Goal: Transaction & Acquisition: Purchase product/service

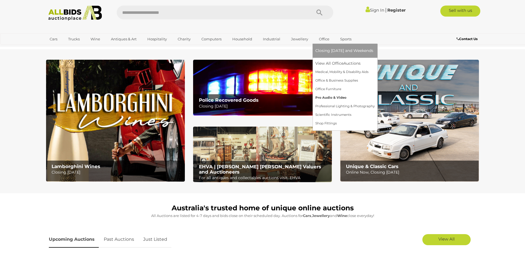
click at [326, 97] on link "Pro Audio & Video" at bounding box center [345, 97] width 59 height 9
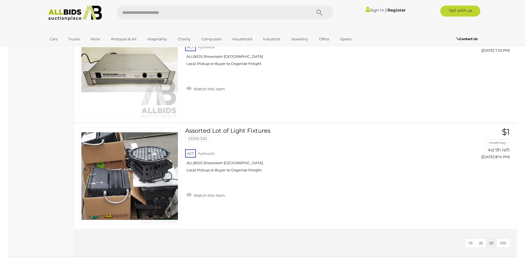
scroll to position [552, 0]
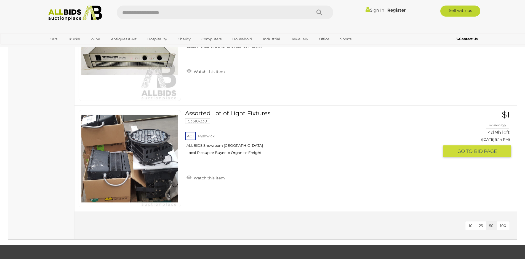
click at [164, 157] on link at bounding box center [130, 158] width 102 height 97
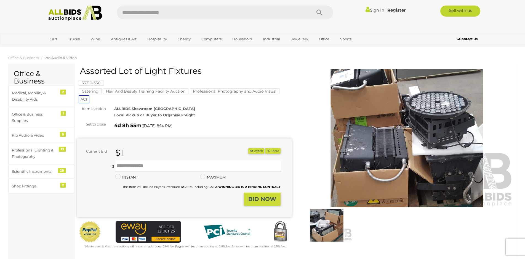
click at [393, 103] on img at bounding box center [407, 138] width 214 height 138
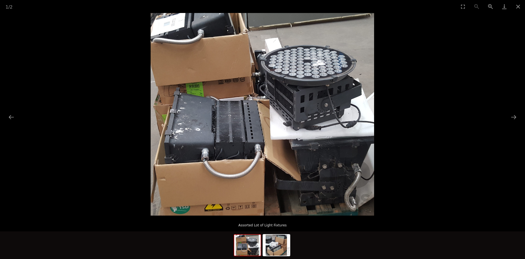
drag, startPoint x: 273, startPoint y: 111, endPoint x: 277, endPoint y: 107, distance: 5.9
click at [275, 112] on img at bounding box center [263, 114] width 224 height 202
click at [491, 2] on button "Zoom in" at bounding box center [491, 6] width 14 height 13
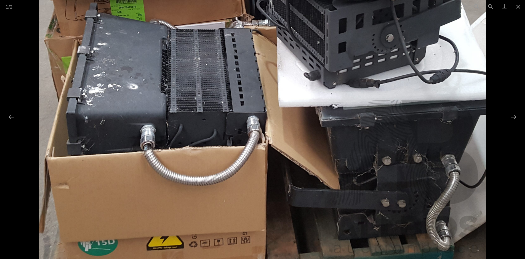
drag, startPoint x: 260, startPoint y: 71, endPoint x: 282, endPoint y: 20, distance: 54.9
click at [282, 20] on img at bounding box center [262, 56] width 447 height 405
click at [513, 115] on button "Next slide" at bounding box center [514, 117] width 12 height 11
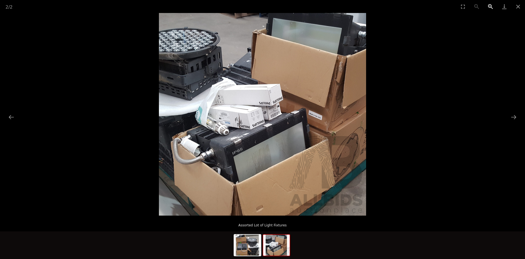
click at [489, 5] on button "Zoom in" at bounding box center [491, 6] width 14 height 13
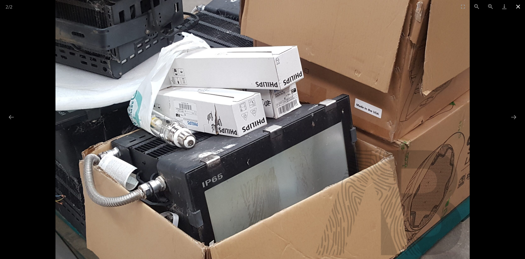
click at [519, 6] on button "Close gallery" at bounding box center [518, 6] width 14 height 13
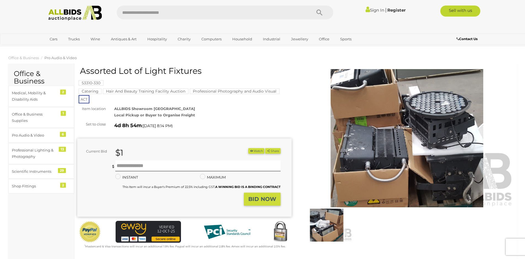
click at [435, 102] on img at bounding box center [407, 138] width 214 height 138
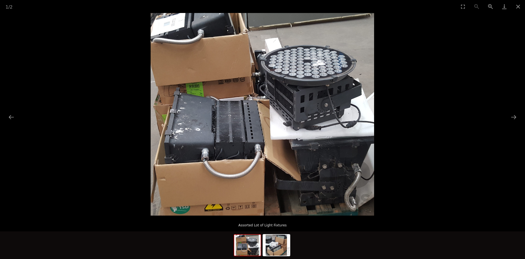
click at [325, 101] on img at bounding box center [263, 114] width 224 height 202
click at [491, 4] on button "Zoom in" at bounding box center [491, 6] width 14 height 13
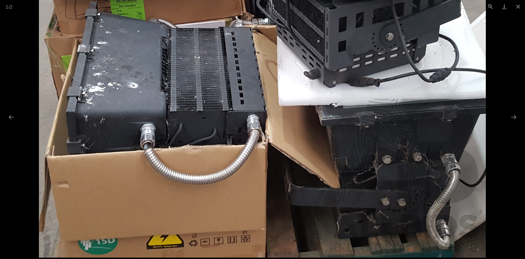
drag, startPoint x: 359, startPoint y: 56, endPoint x: 407, endPoint y: -28, distance: 97.2
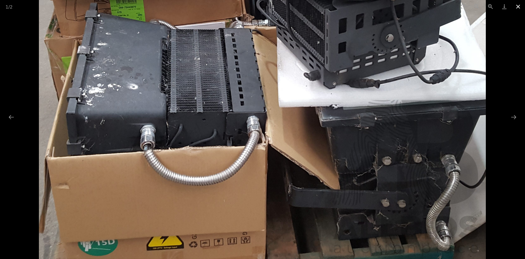
click at [518, 6] on button "Close gallery" at bounding box center [518, 6] width 14 height 13
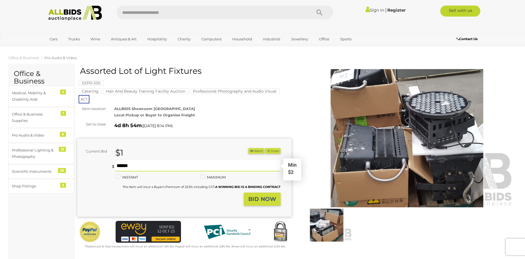
click at [145, 163] on input "text" at bounding box center [197, 165] width 165 height 11
type input "***"
click at [270, 197] on strong "BID NOW" at bounding box center [262, 198] width 28 height 7
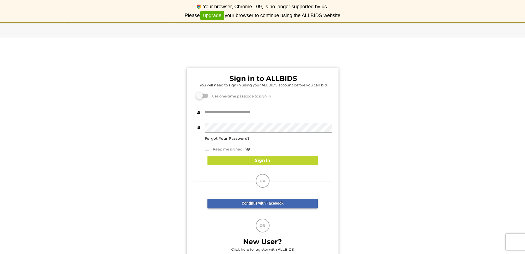
click at [229, 110] on input "text" at bounding box center [269, 113] width 128 height 10
drag, startPoint x: 266, startPoint y: 112, endPoint x: 192, endPoint y: 110, distance: 74.0
click at [192, 110] on div "**********" at bounding box center [263, 163] width 152 height 190
type input "**********"
click at [272, 160] on button "Sign In" at bounding box center [263, 161] width 110 height 10
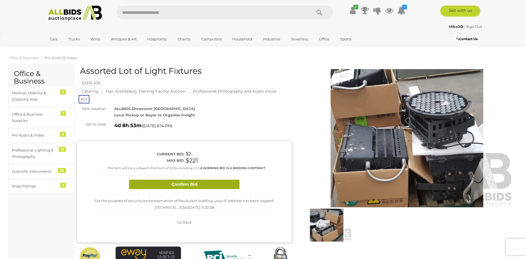
click at [213, 184] on button "Confirm Bid" at bounding box center [184, 184] width 110 height 10
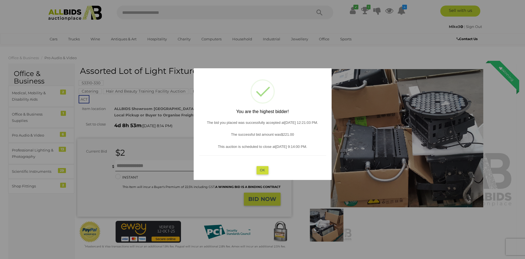
click at [262, 168] on button "OK" at bounding box center [263, 170] width 12 height 8
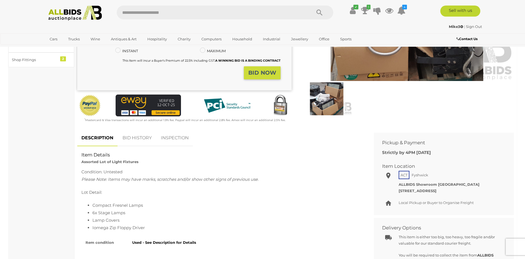
scroll to position [128, 0]
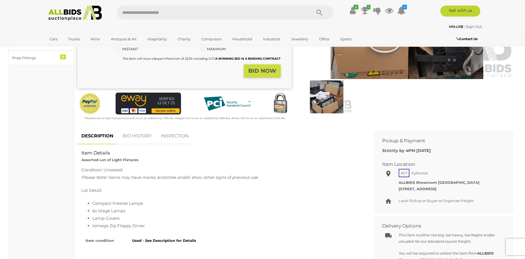
click at [135, 135] on link "BID HISTORY" at bounding box center [137, 136] width 38 height 16
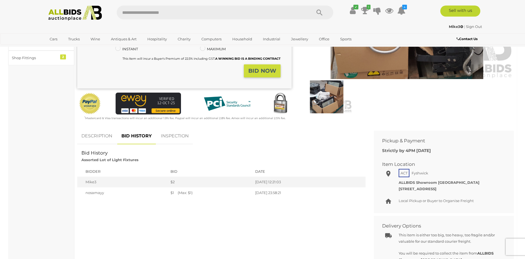
click at [91, 135] on link "DESCRIPTION" at bounding box center [96, 136] width 39 height 16
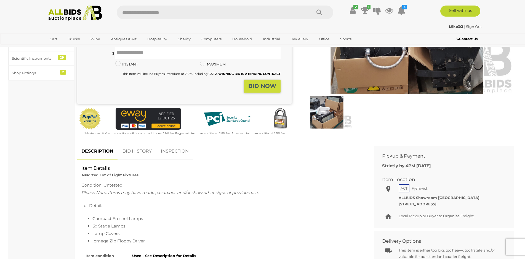
scroll to position [0, 0]
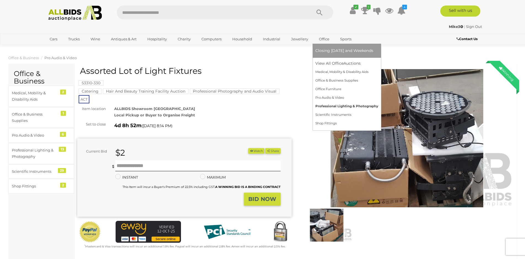
click at [332, 104] on link "Professional Lighting & Photography" at bounding box center [347, 106] width 63 height 9
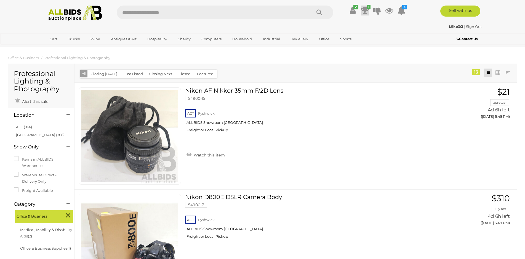
click at [366, 6] on icon at bounding box center [365, 11] width 8 height 10
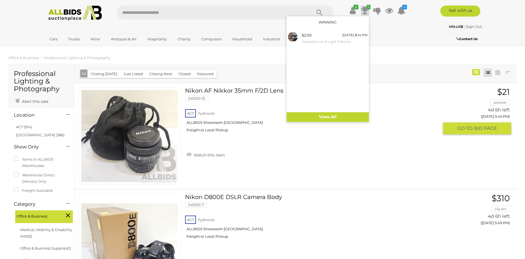
click at [511, 91] on link "$21 zpretzel 4d 6h left (Thursday 5:45 PM) GO TO BID PAGE" at bounding box center [479, 110] width 64 height 47
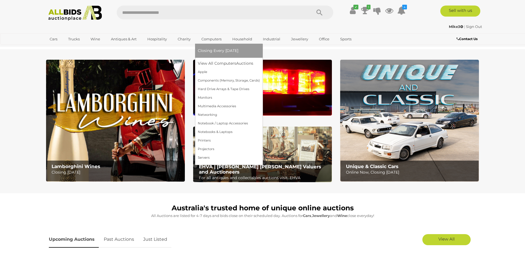
click at [213, 37] on link "Computers" at bounding box center [211, 39] width 27 height 9
click at [200, 147] on link "Projectors" at bounding box center [229, 149] width 62 height 9
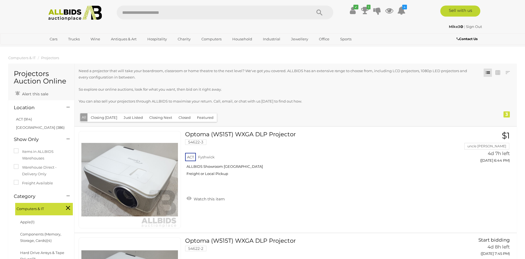
click at [158, 14] on input "text" at bounding box center [211, 13] width 189 height 14
type input "**********"
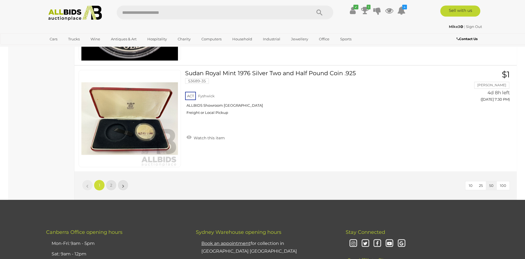
scroll to position [5235, 0]
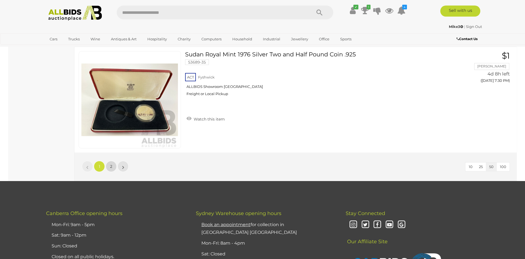
click at [110, 164] on span "2" at bounding box center [111, 166] width 2 height 5
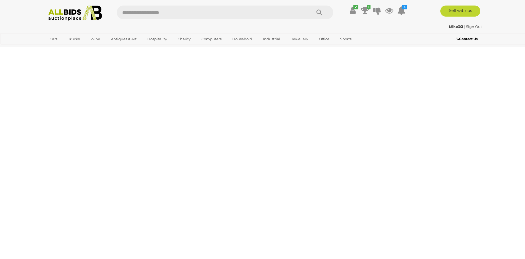
scroll to position [0, 0]
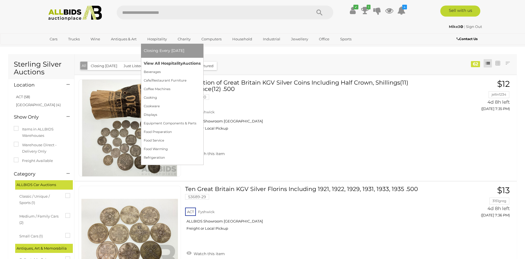
click at [160, 62] on link "View All Hospitality Auctions" at bounding box center [172, 63] width 57 height 9
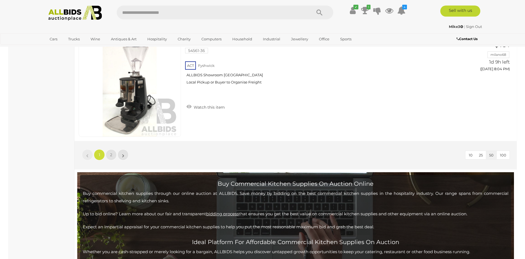
scroll to position [5295, 0]
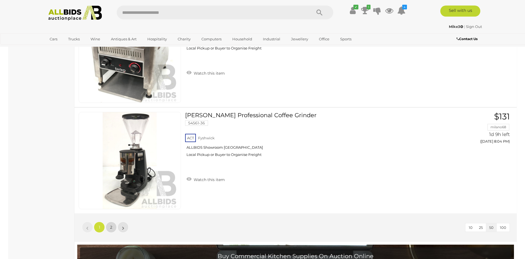
click at [108, 225] on link "2" at bounding box center [111, 226] width 11 height 11
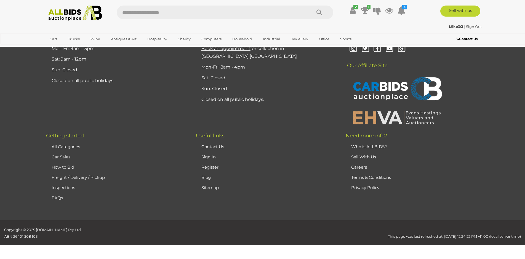
scroll to position [139, 0]
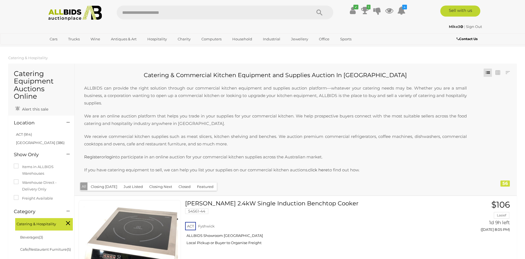
scroll to position [139, 0]
